Goal: Information Seeking & Learning: Learn about a topic

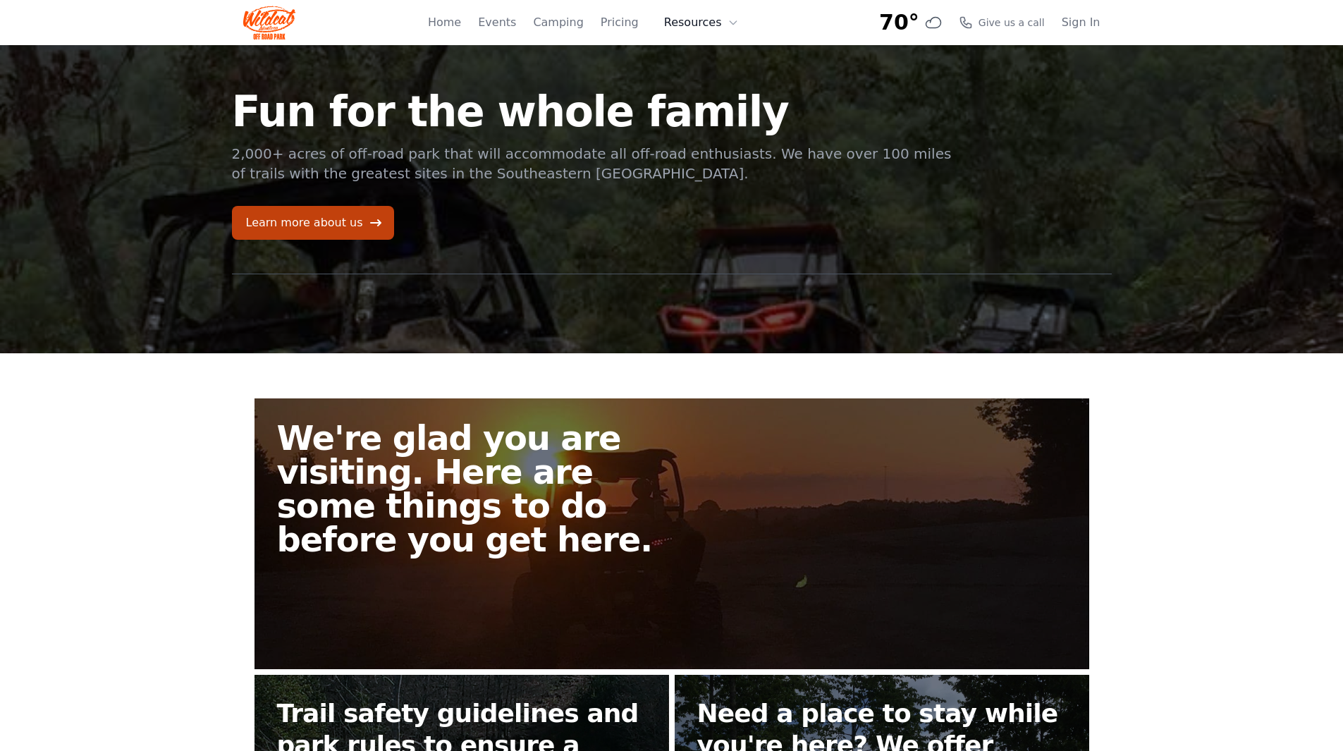
click at [696, 23] on button "Resources" at bounding box center [702, 22] width 92 height 28
click at [705, 76] on link "FAQ" at bounding box center [723, 82] width 135 height 25
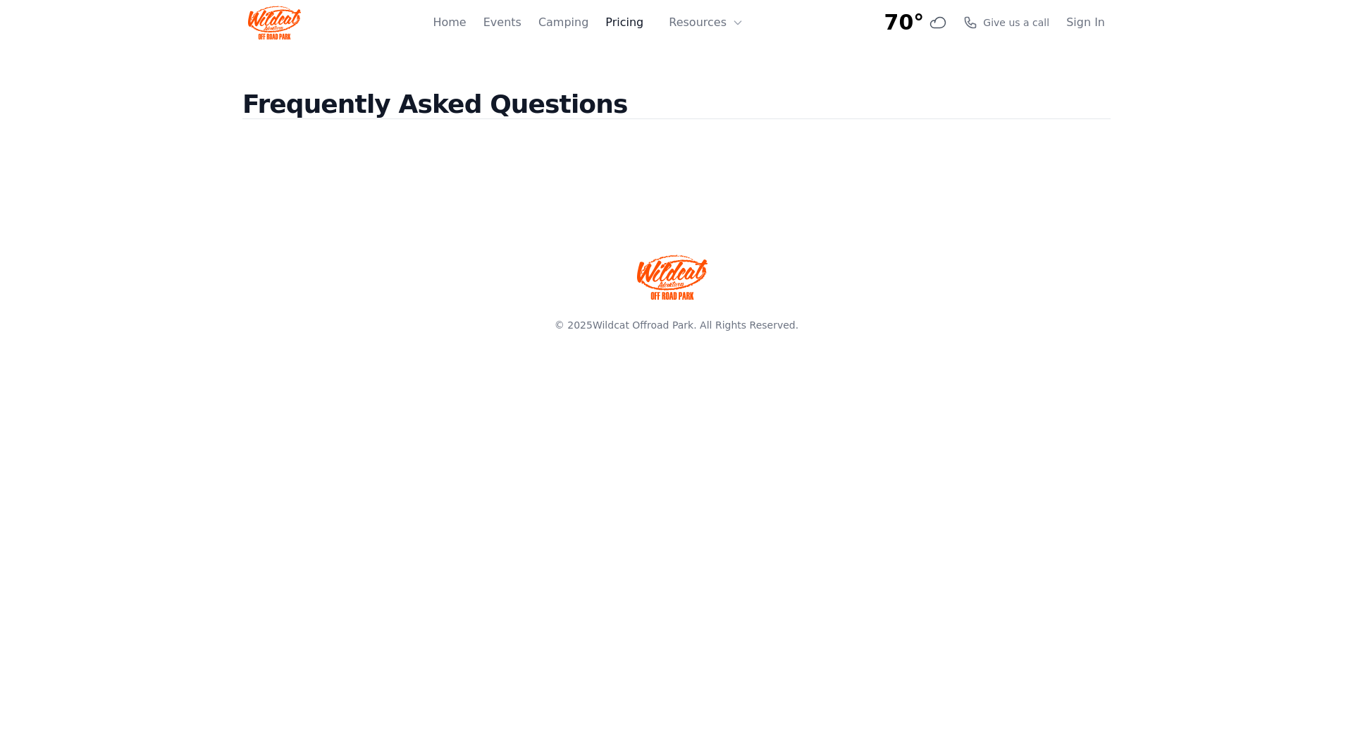
click at [619, 26] on link "Pricing" at bounding box center [625, 22] width 38 height 17
